Goal: Go to known website: Access a specific website the user already knows

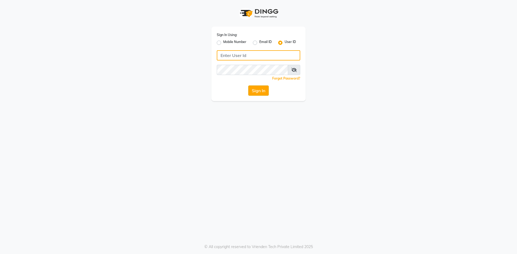
type input "e3832-01"
click at [264, 89] on button "Sign In" at bounding box center [258, 91] width 20 height 10
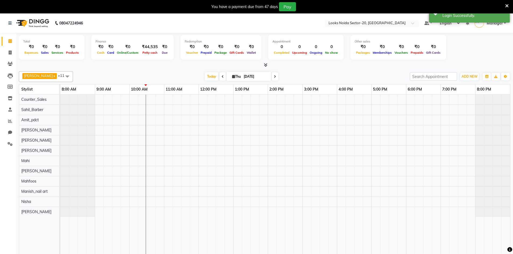
click at [507, 6] on icon at bounding box center [506, 5] width 3 height 5
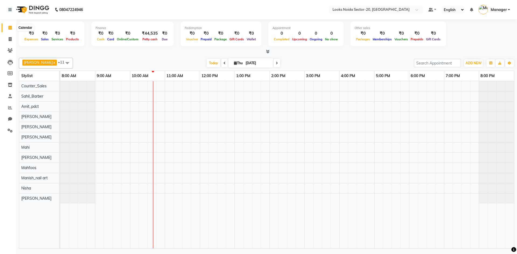
click at [9, 27] on icon at bounding box center [9, 28] width 3 height 4
drag, startPoint x: 197, startPoint y: 7, endPoint x: 192, endPoint y: 10, distance: 5.2
